Goal: Transaction & Acquisition: Download file/media

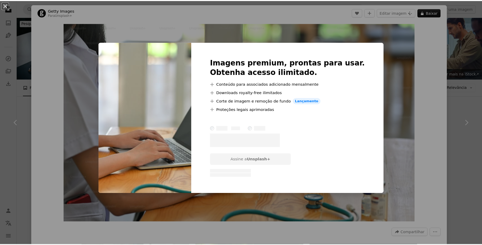
scroll to position [153, 0]
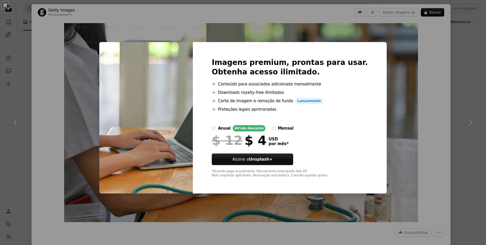
click at [437, 93] on div "An X shape Imagens premium, prontas para usar. Obtenha acesso ilimitado. A plus…" at bounding box center [243, 122] width 486 height 245
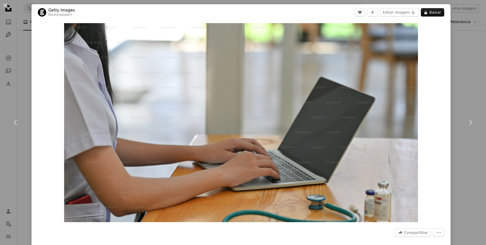
click at [437, 93] on div "Zoom in" at bounding box center [241, 122] width 419 height 204
click at [460, 85] on div "An X shape Chevron left Chevron right Getty Images Para Unsplash+ A heart A plu…" at bounding box center [243, 122] width 486 height 245
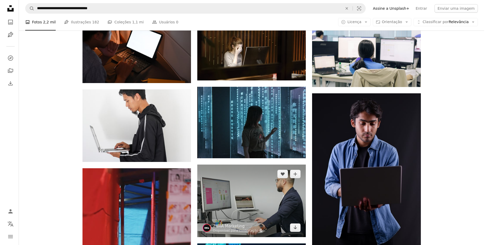
scroll to position [516, 0]
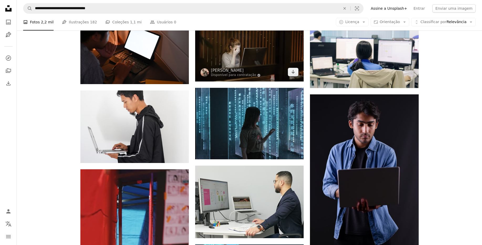
click at [253, 62] on img at bounding box center [249, 43] width 108 height 76
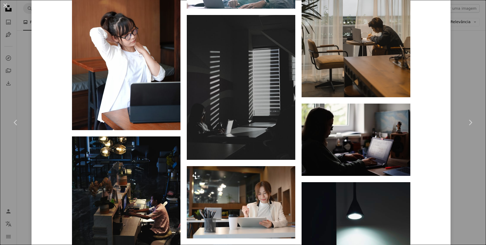
scroll to position [2192, 0]
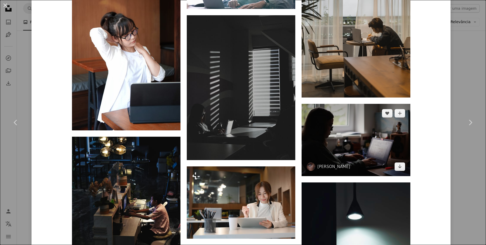
click at [356, 147] on img at bounding box center [355, 140] width 108 height 72
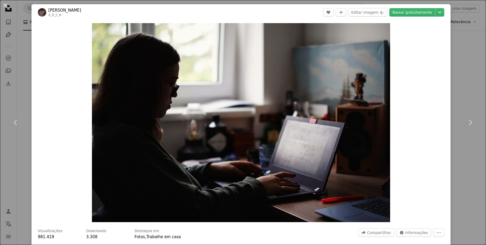
click at [6, 6] on button "An X shape" at bounding box center [5, 5] width 6 height 6
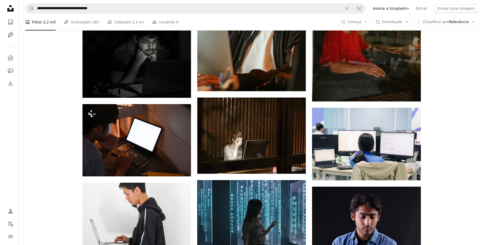
scroll to position [410, 0]
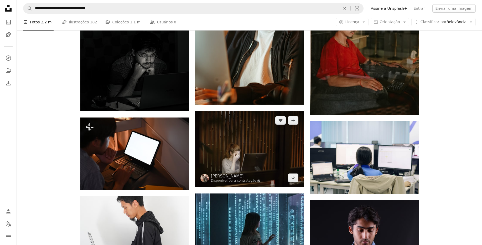
click at [267, 149] on img at bounding box center [249, 149] width 108 height 76
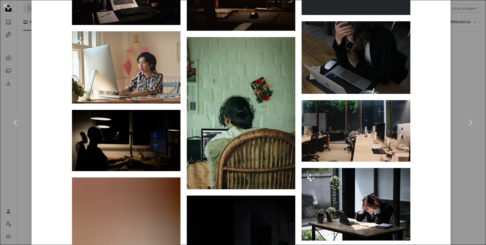
scroll to position [1199, 0]
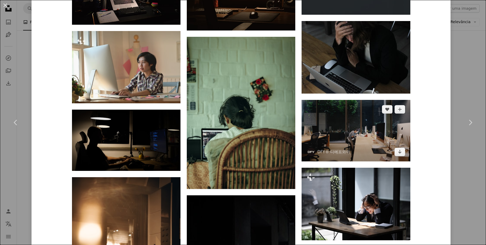
click at [360, 133] on img at bounding box center [355, 131] width 108 height 62
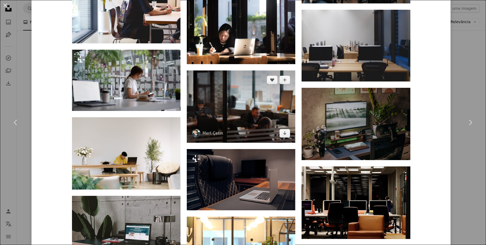
scroll to position [548, 0]
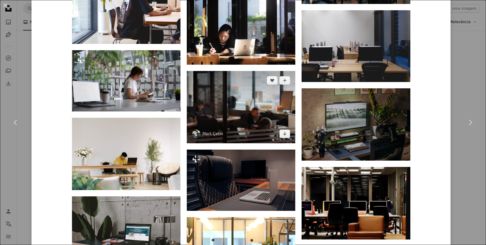
click at [255, 114] on img at bounding box center [241, 107] width 108 height 72
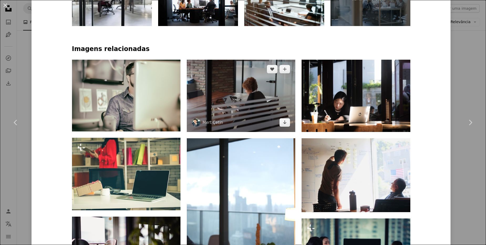
scroll to position [338, 0]
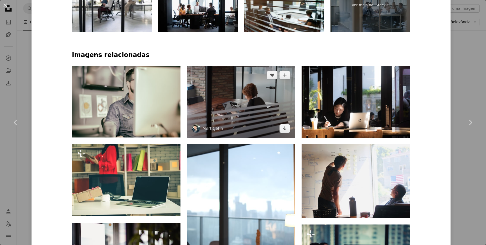
click at [252, 108] on img at bounding box center [241, 102] width 108 height 72
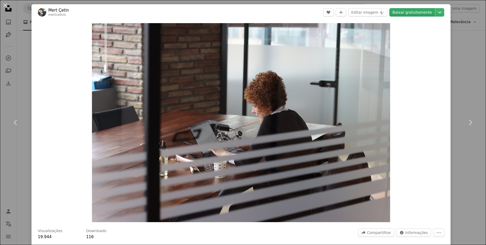
click at [399, 14] on link "Baixar gratuitamente" at bounding box center [412, 12] width 46 height 8
